Goal: Task Accomplishment & Management: Use online tool/utility

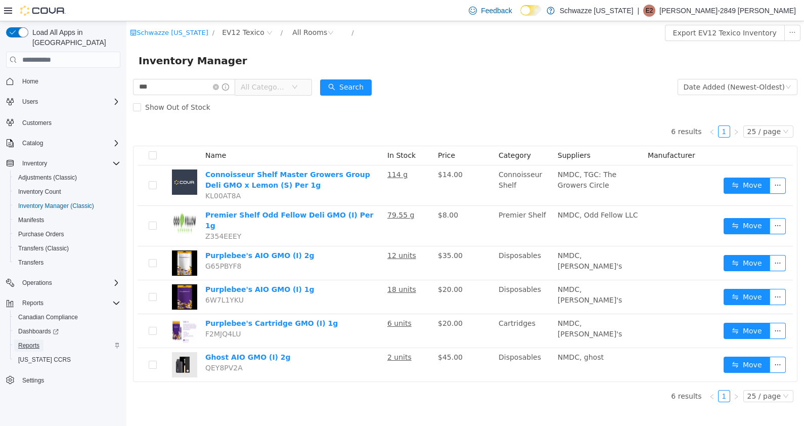
click at [33, 341] on span "Reports" at bounding box center [28, 345] width 21 height 8
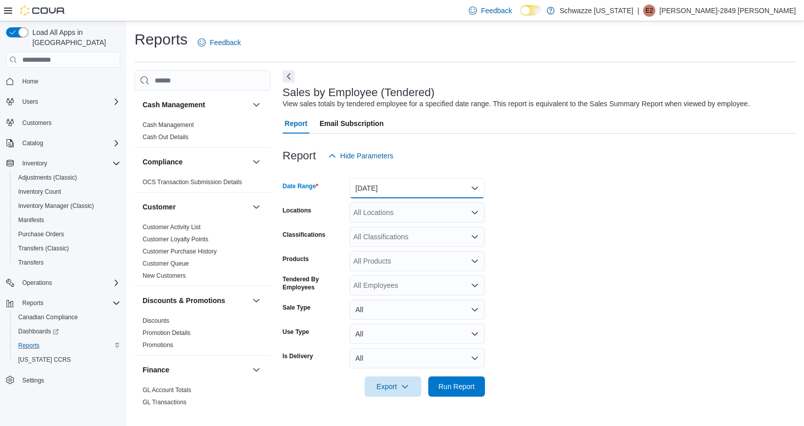
click at [411, 187] on button "[DATE]" at bounding box center [416, 188] width 135 height 20
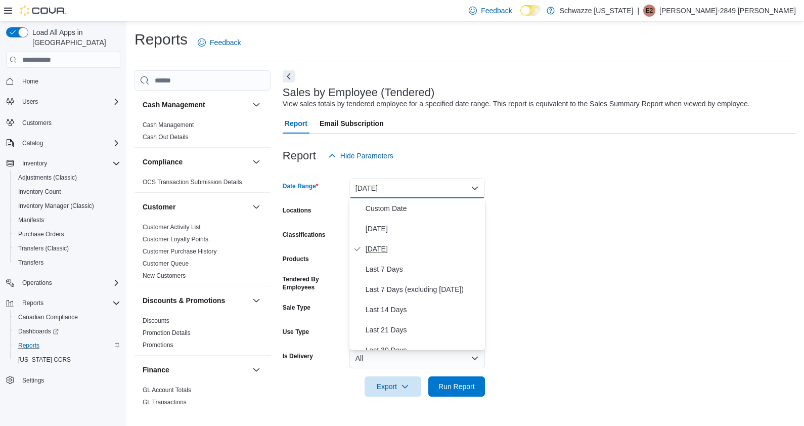
click at [377, 240] on button "[DATE]" at bounding box center [416, 249] width 135 height 20
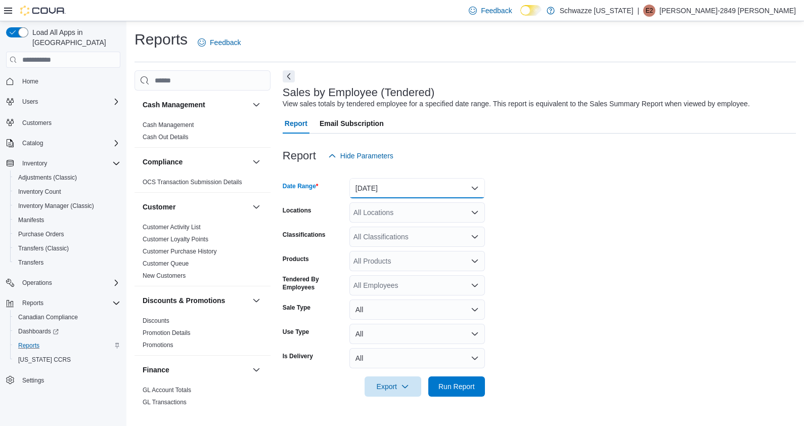
click at [424, 188] on button "[DATE]" at bounding box center [416, 188] width 135 height 20
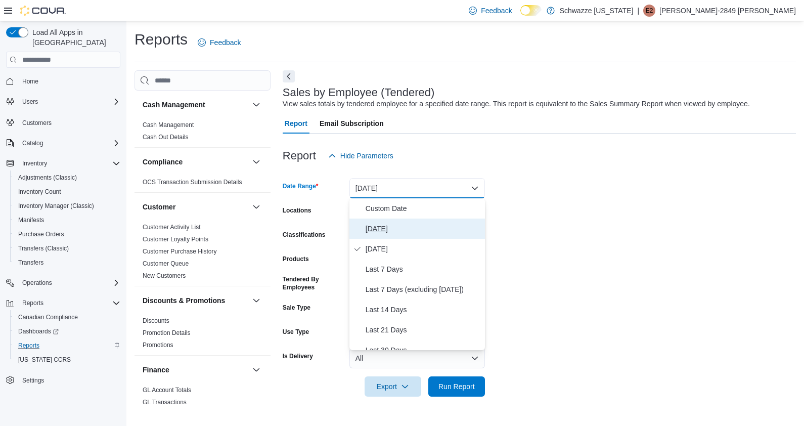
click at [391, 225] on span "[DATE]" at bounding box center [423, 228] width 115 height 12
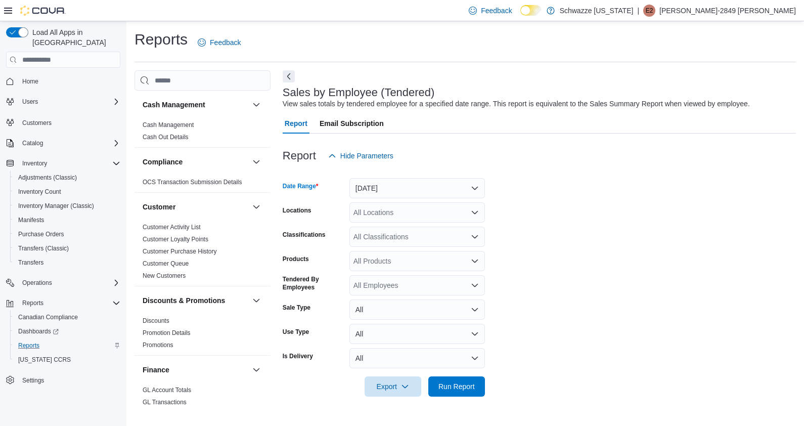
click at [419, 210] on div "All Locations" at bounding box center [416, 212] width 135 height 20
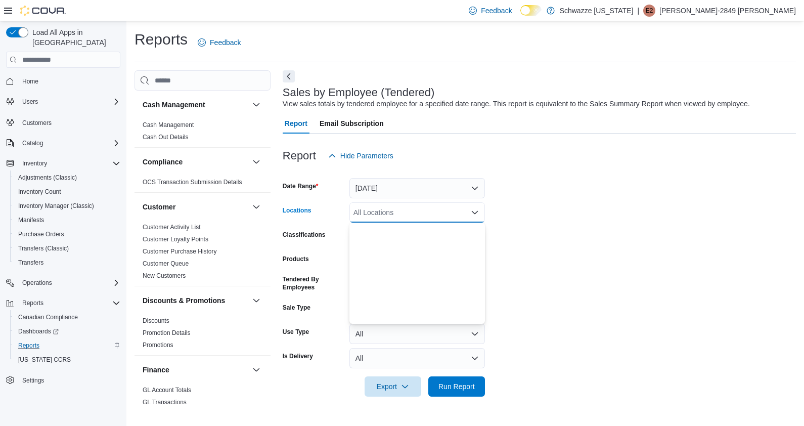
scroll to position [500, 0]
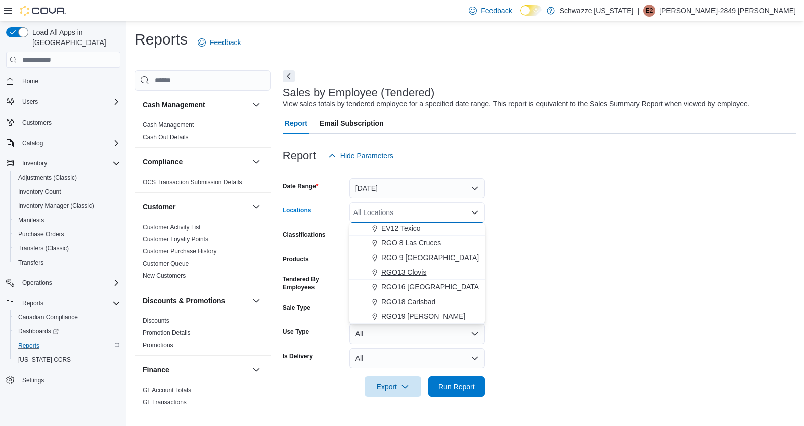
click at [413, 273] on span "RGO13 Clovis" at bounding box center [403, 272] width 45 height 10
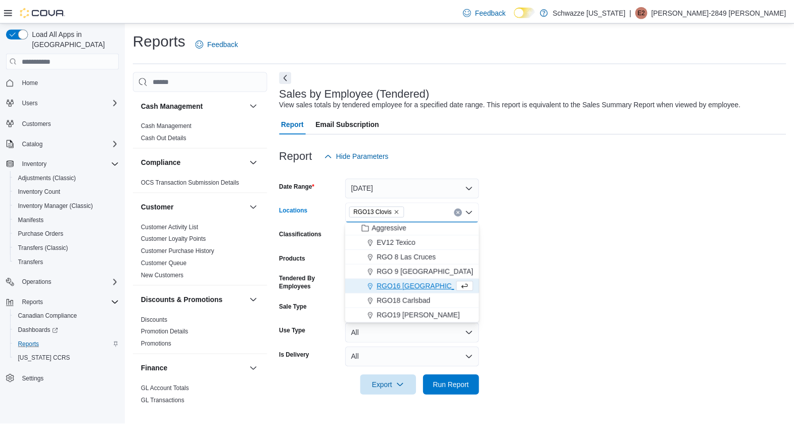
scroll to position [485, 0]
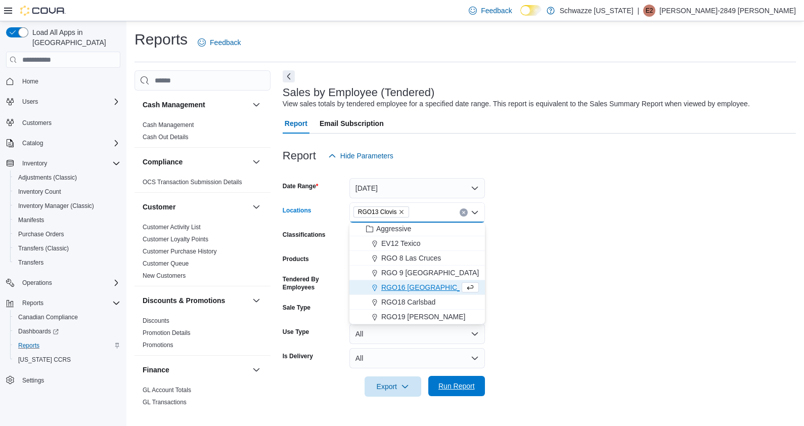
click at [454, 387] on span "Run Report" at bounding box center [456, 386] width 36 height 10
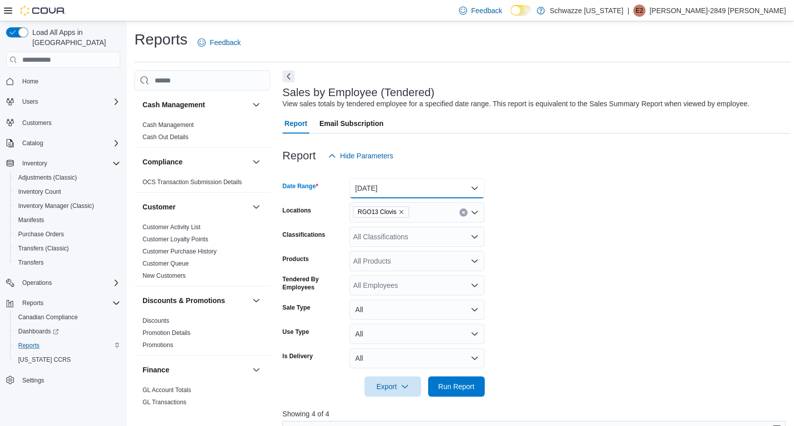
click at [452, 189] on button "[DATE]" at bounding box center [416, 188] width 135 height 20
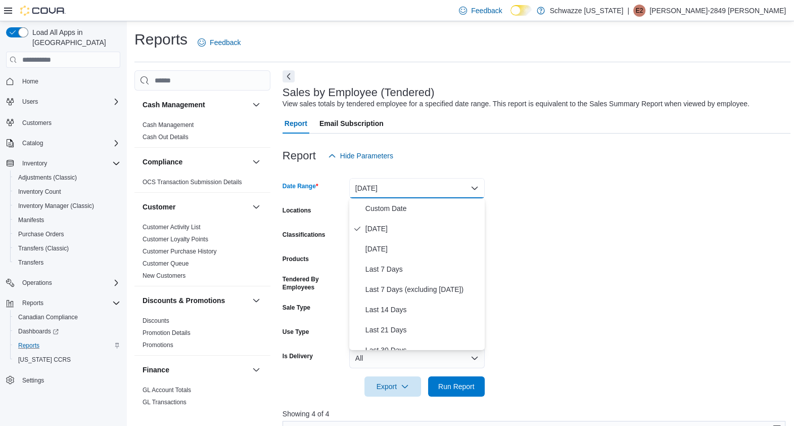
click at [528, 192] on form "Date Range [DATE] Locations RGO13 Clovis Classifications All Classifications Pr…" at bounding box center [537, 281] width 508 height 231
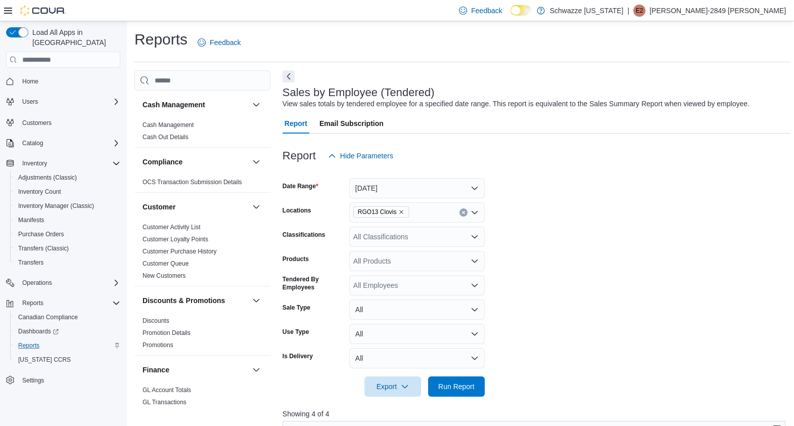
click at [463, 212] on icon "Clear input" at bounding box center [463, 212] width 3 height 3
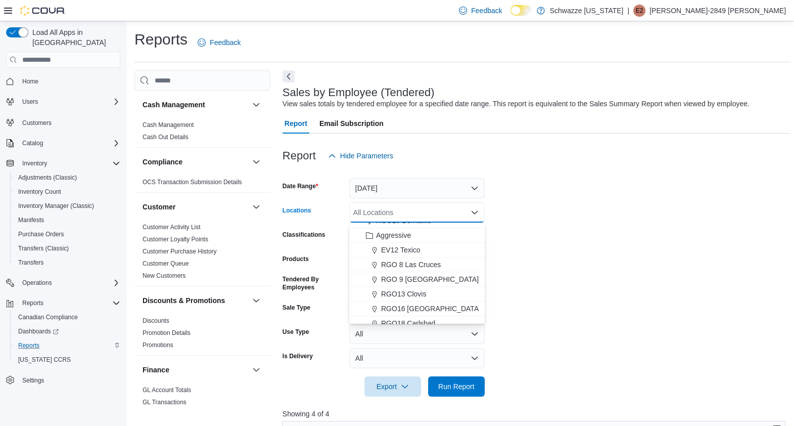
scroll to position [481, 0]
click at [410, 252] on button "EV12 Texico" at bounding box center [416, 247] width 135 height 15
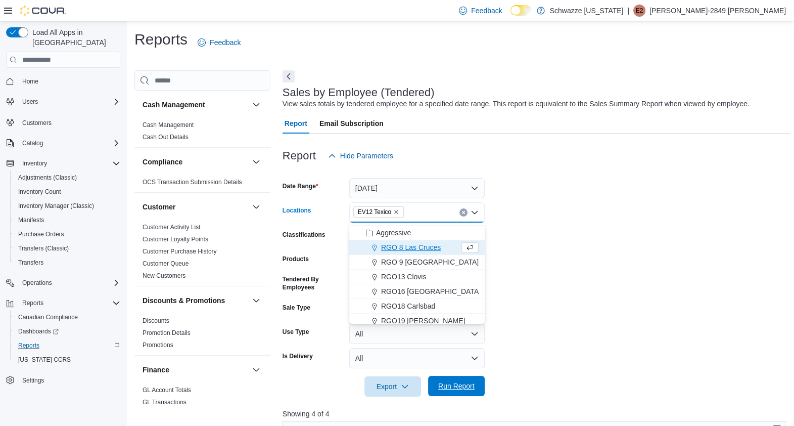
click at [447, 389] on span "Run Report" at bounding box center [456, 386] width 36 height 10
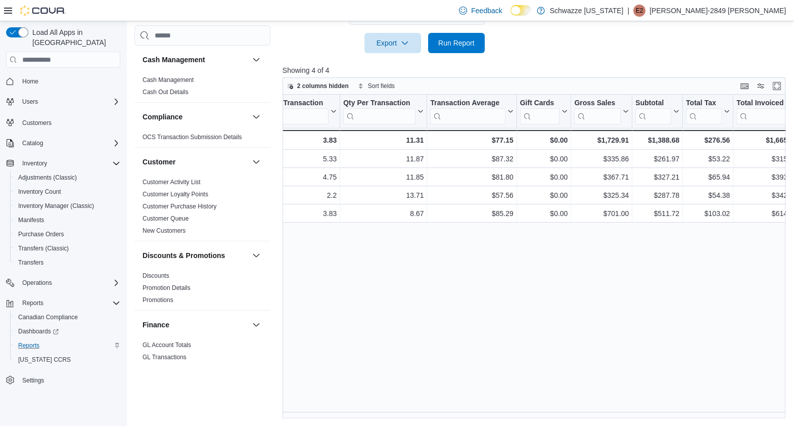
scroll to position [0, 315]
click at [479, 43] on button "Run Report" at bounding box center [456, 42] width 57 height 20
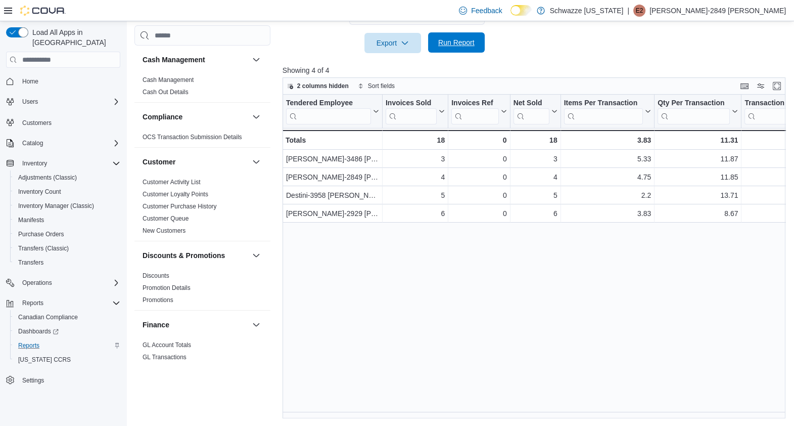
click at [473, 51] on span "Run Report" at bounding box center [456, 42] width 44 height 20
click at [465, 43] on span "Run Report" at bounding box center [456, 42] width 36 height 10
click at [73, 200] on span "Inventory Manager (Classic)" at bounding box center [56, 206] width 76 height 12
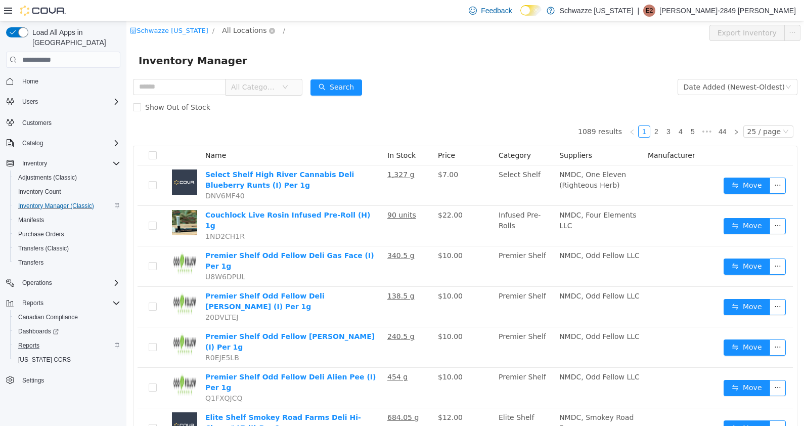
click at [247, 26] on span "All Locations" at bounding box center [244, 30] width 44 height 11
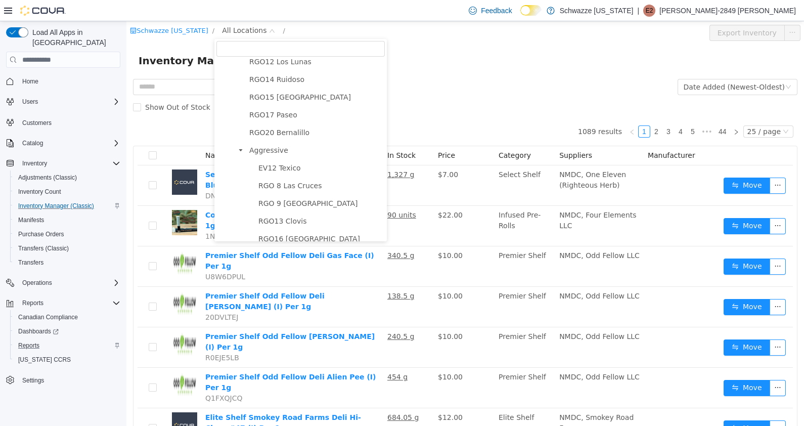
scroll to position [551, 0]
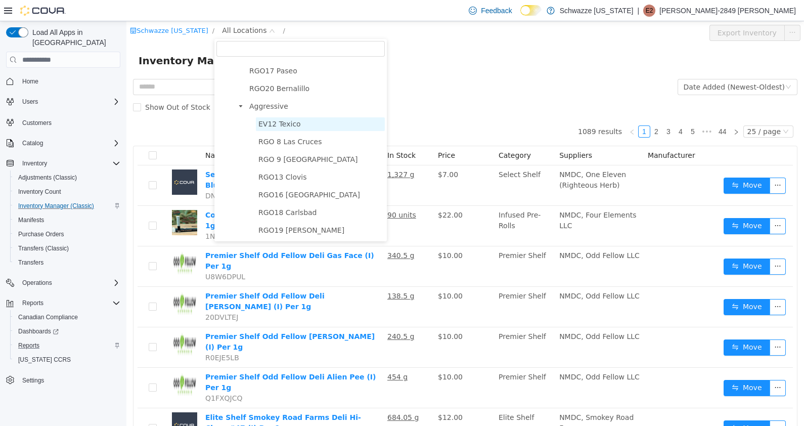
click at [283, 122] on span "EV12 Texico" at bounding box center [279, 124] width 42 height 8
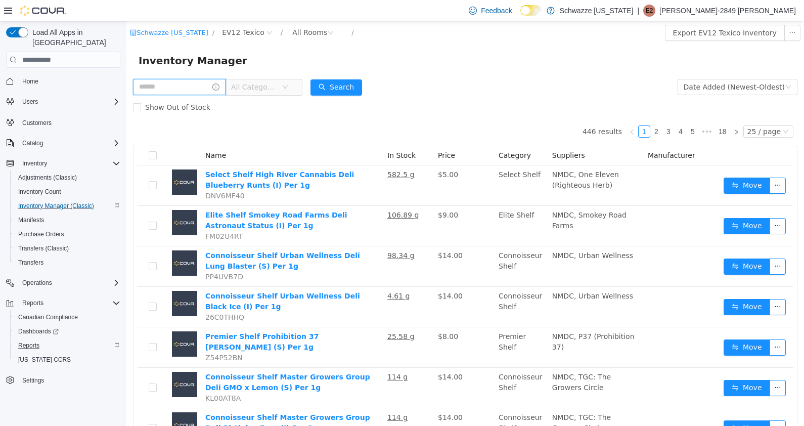
click at [205, 87] on input "text" at bounding box center [179, 87] width 93 height 16
type input "*****"
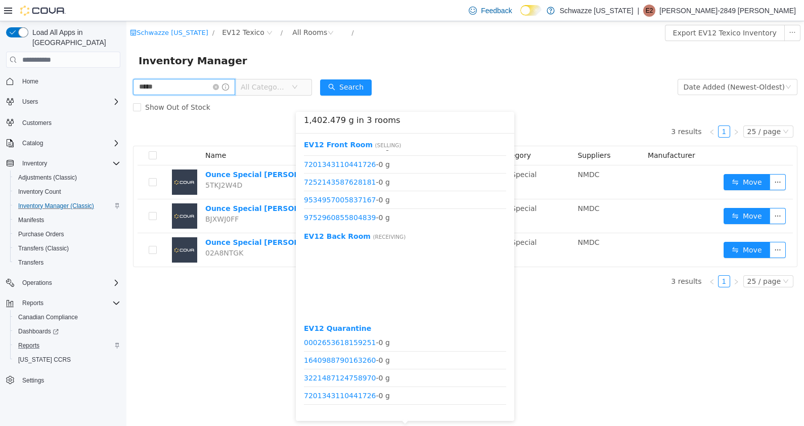
scroll to position [242, 0]
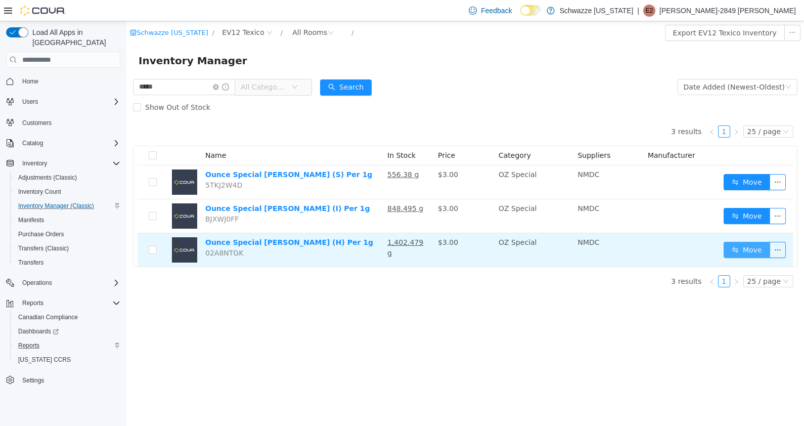
click at [742, 246] on button "Move" at bounding box center [747, 250] width 47 height 16
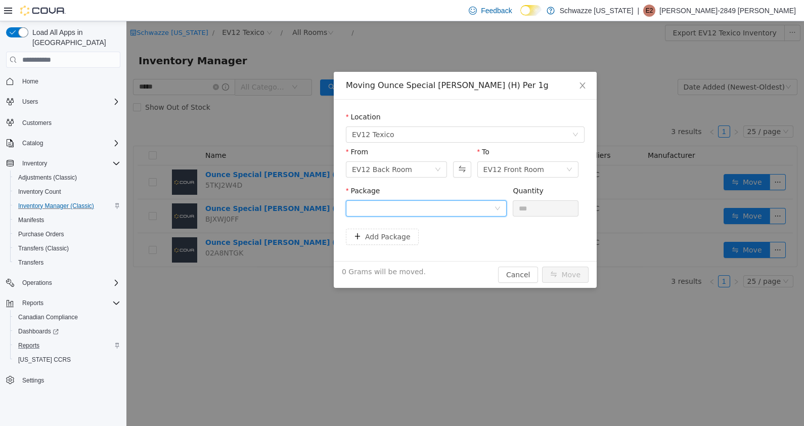
click at [481, 204] on div at bounding box center [423, 208] width 142 height 15
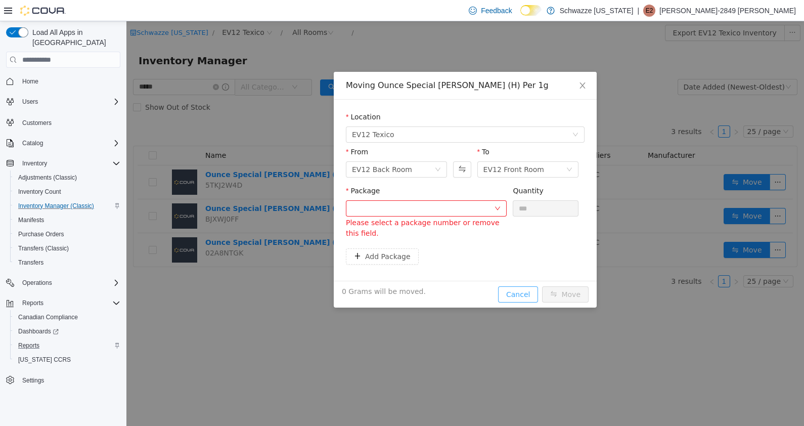
click at [531, 277] on div "Moving Ounce Special Shelf Deli (H) Per 1g Location EV12 Texico From EV12 Back …" at bounding box center [465, 190] width 263 height 236
click at [523, 297] on button "Cancel" at bounding box center [518, 294] width 40 height 16
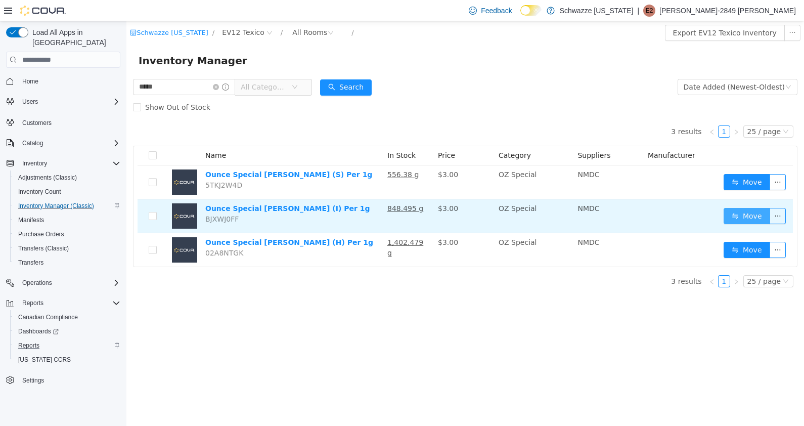
click at [733, 217] on button "Move" at bounding box center [747, 216] width 47 height 16
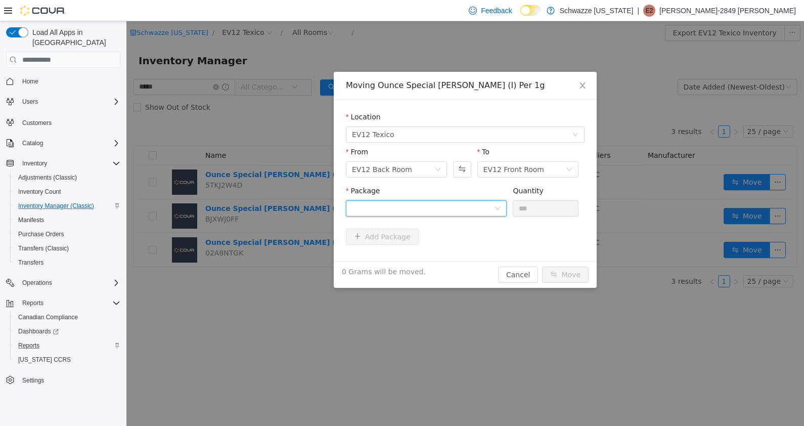
click at [485, 204] on div at bounding box center [423, 208] width 142 height 15
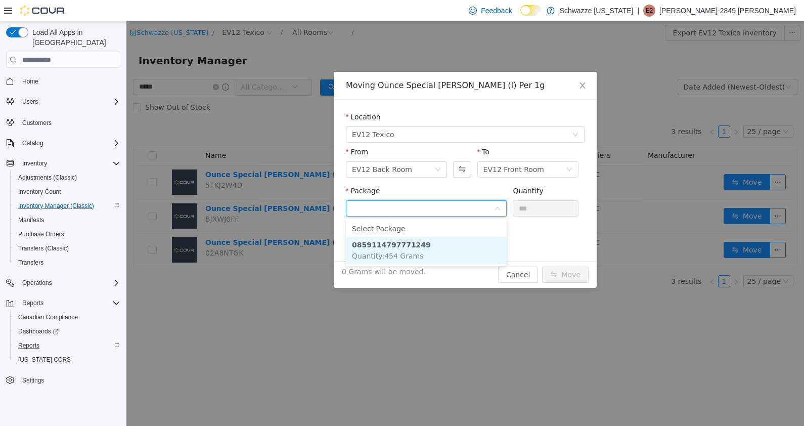
click at [442, 252] on li "0859114797771249 Quantity : 454 Grams" at bounding box center [426, 250] width 161 height 27
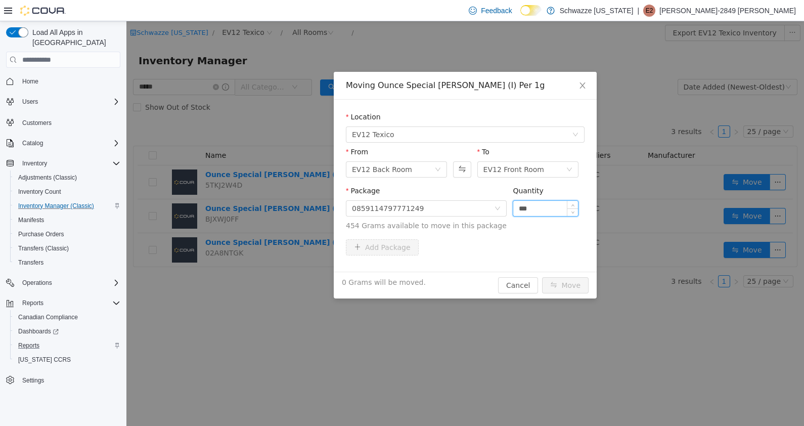
click at [541, 207] on input "***" at bounding box center [545, 208] width 65 height 15
click at [521, 283] on div "Moving Ounce Special Shelf Deli (I) Per 1g Location EV12 Texico From EV12 Back …" at bounding box center [465, 185] width 263 height 227
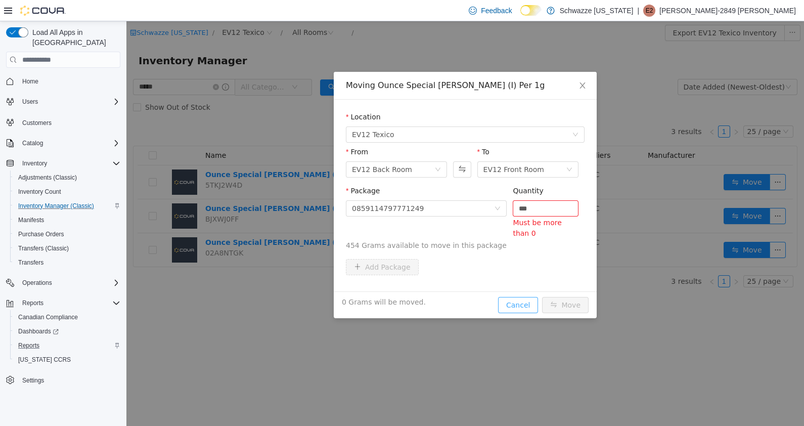
click at [518, 303] on button "Cancel" at bounding box center [518, 305] width 40 height 16
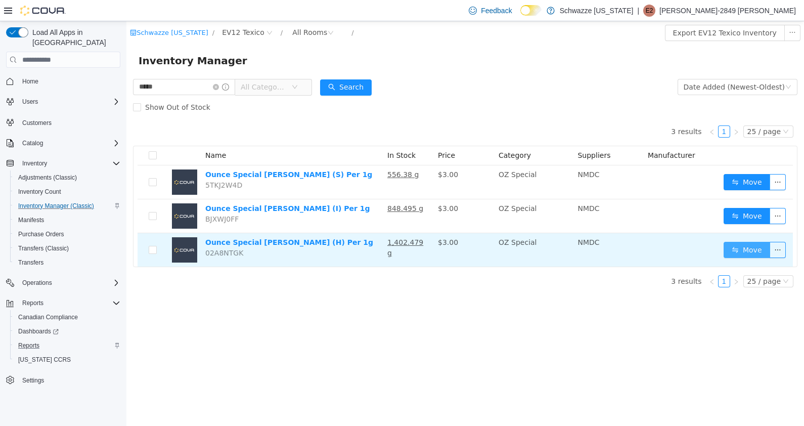
click at [731, 247] on button "Move" at bounding box center [747, 250] width 47 height 16
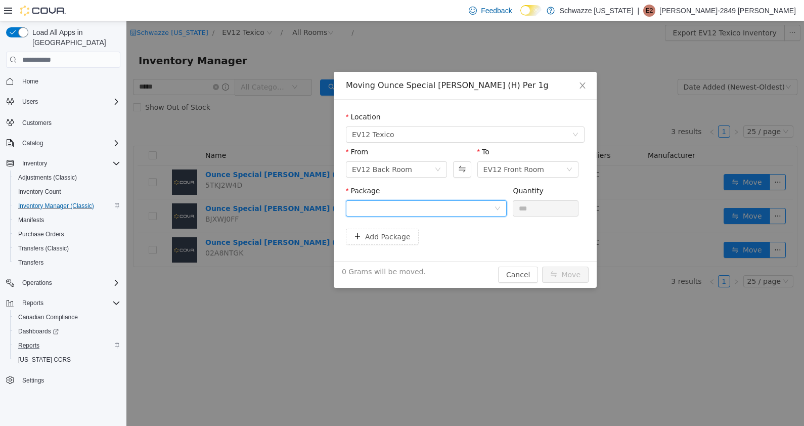
click at [488, 209] on div at bounding box center [423, 208] width 142 height 15
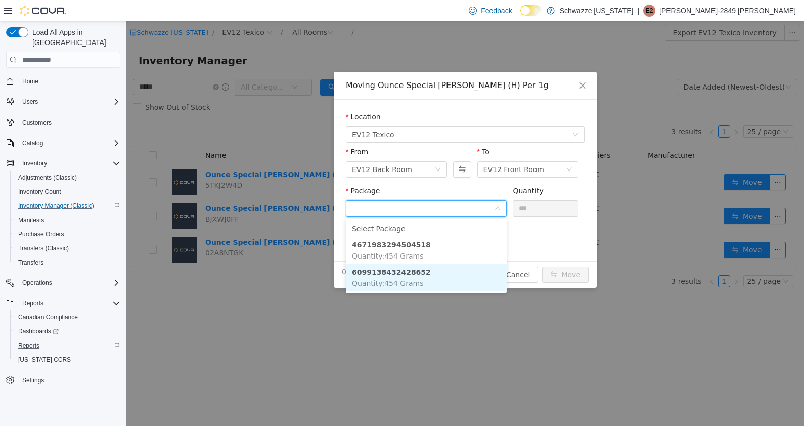
click at [407, 275] on strong "6099138432428652" at bounding box center [391, 272] width 79 height 8
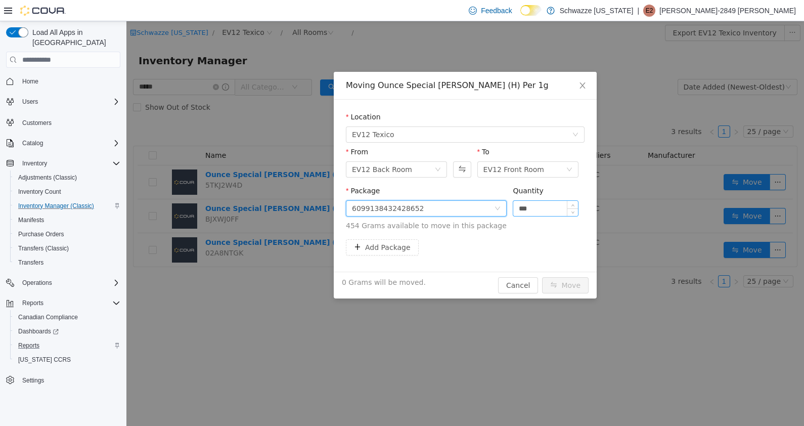
click at [539, 201] on input "***" at bounding box center [545, 208] width 65 height 15
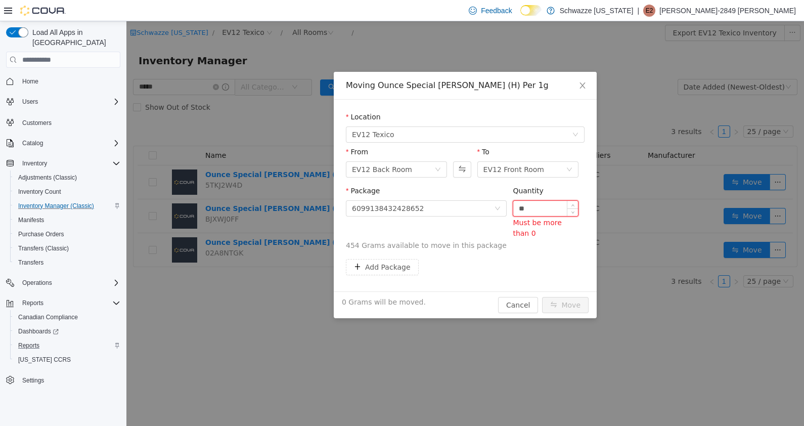
type input "*"
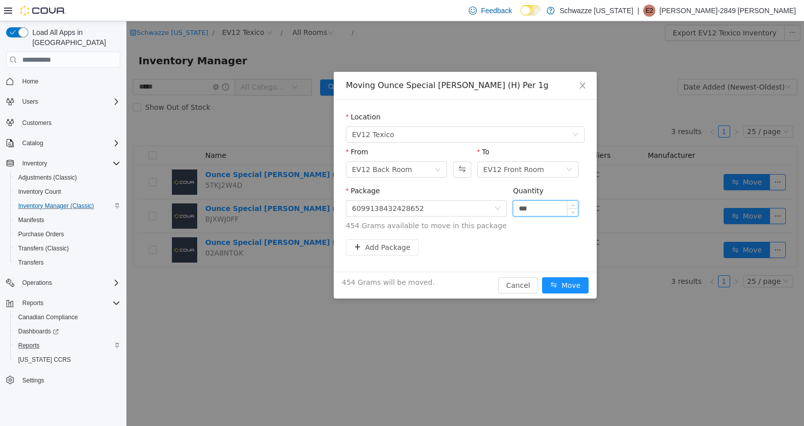
type input "***"
click at [542, 277] on button "Move" at bounding box center [565, 285] width 47 height 16
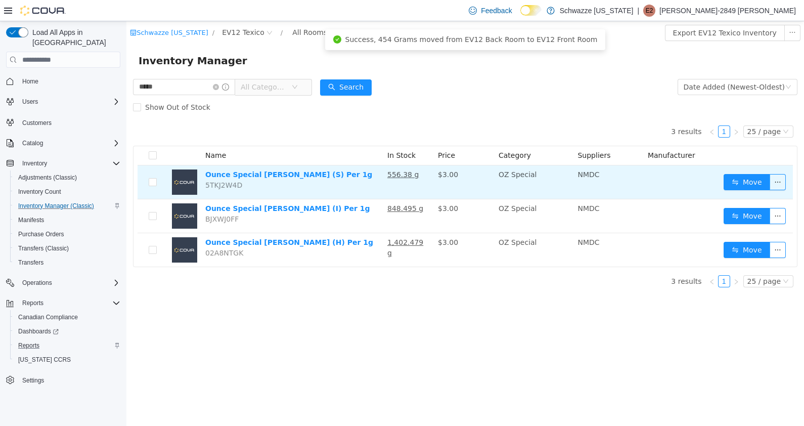
click at [719, 176] on td at bounding box center [682, 182] width 76 height 34
click at [739, 179] on button "Move" at bounding box center [747, 182] width 47 height 16
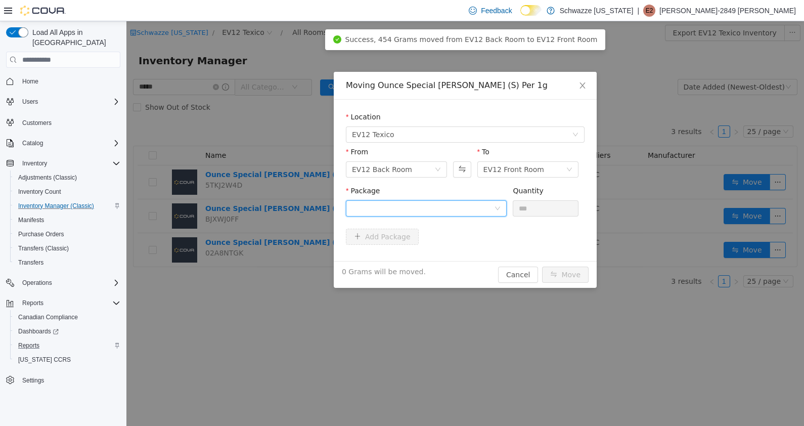
click at [496, 205] on icon "icon: down" at bounding box center [497, 208] width 6 height 6
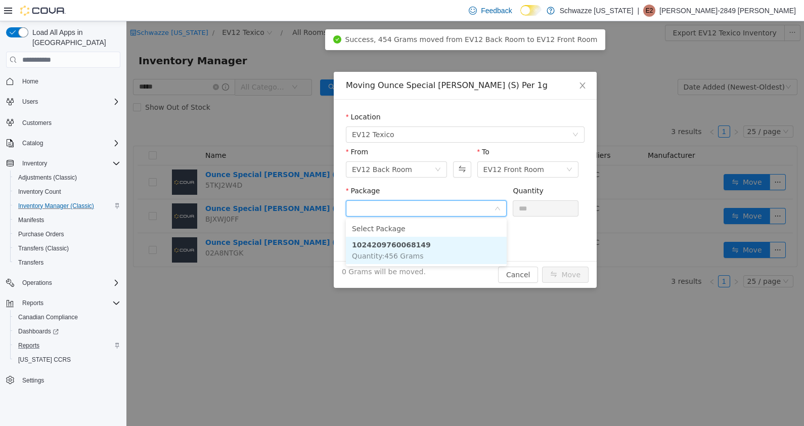
click at [449, 249] on li "1024209760068149 Quantity : 456 Grams" at bounding box center [426, 250] width 161 height 27
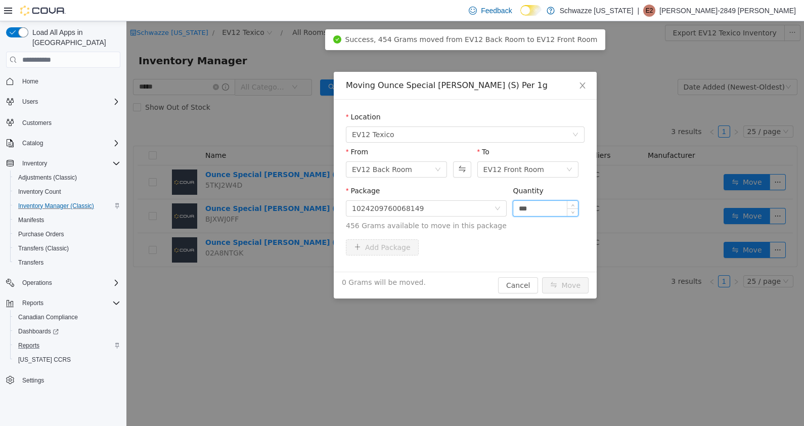
click at [549, 206] on input "***" at bounding box center [545, 208] width 65 height 15
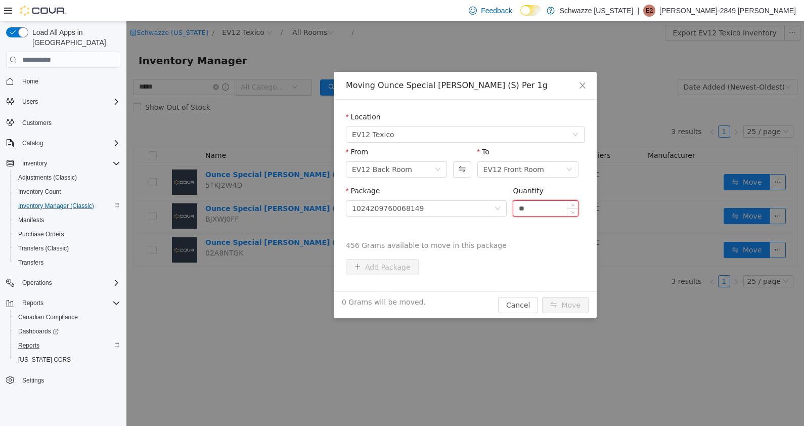
type input "*"
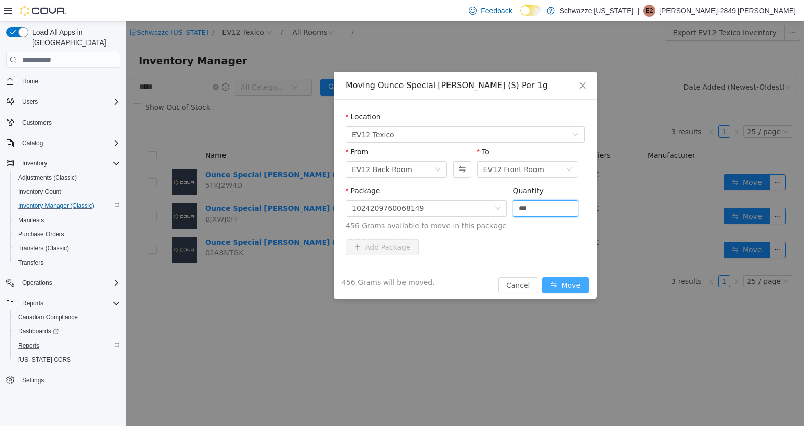
type input "*****"
click at [574, 282] on button "Move" at bounding box center [565, 285] width 47 height 16
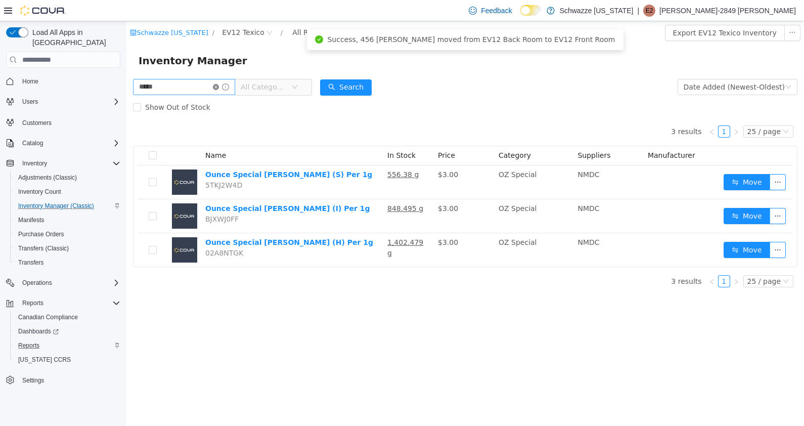
click at [219, 88] on icon "icon: close-circle" at bounding box center [216, 87] width 6 height 6
